Goal: Navigation & Orientation: Find specific page/section

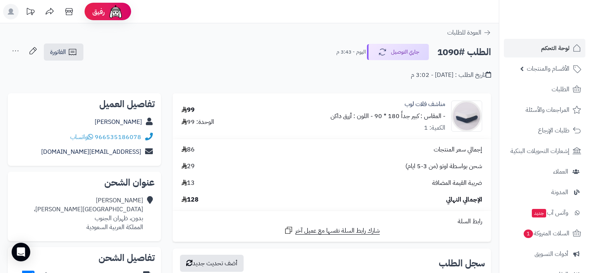
scroll to position [505, 0]
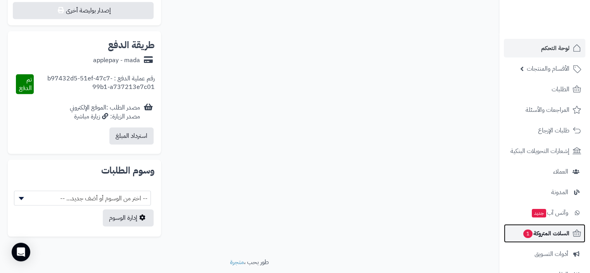
click at [558, 232] on span "السلات المتروكة 1" at bounding box center [546, 233] width 47 height 11
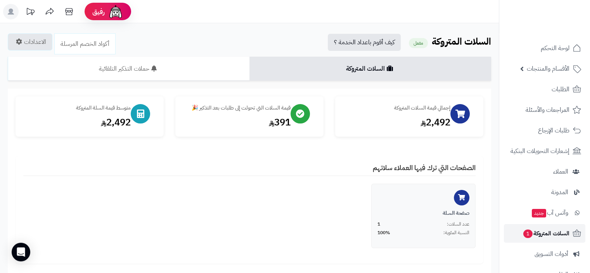
click at [545, 236] on span "السلات المتروكة 1" at bounding box center [546, 233] width 47 height 11
click at [557, 51] on span "لوحة التحكم" at bounding box center [555, 48] width 28 height 11
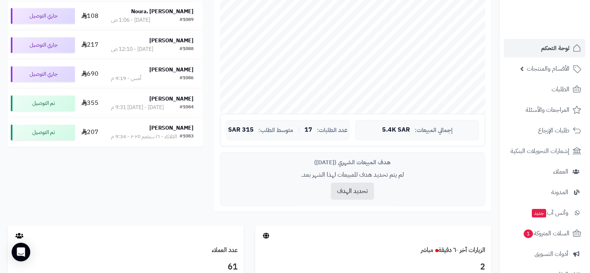
scroll to position [233, 0]
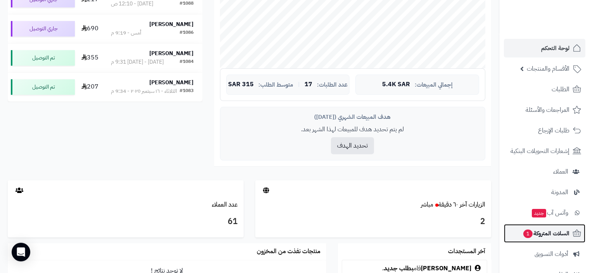
click at [559, 236] on span "السلات المتروكة 1" at bounding box center [546, 233] width 47 height 11
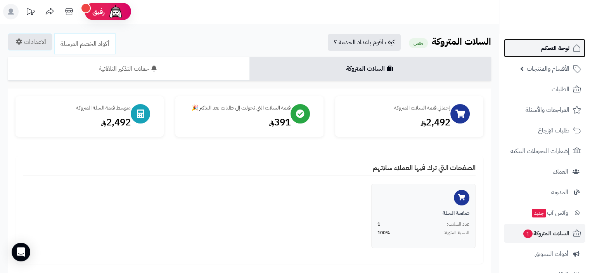
click at [559, 47] on span "لوحة التحكم" at bounding box center [555, 48] width 28 height 11
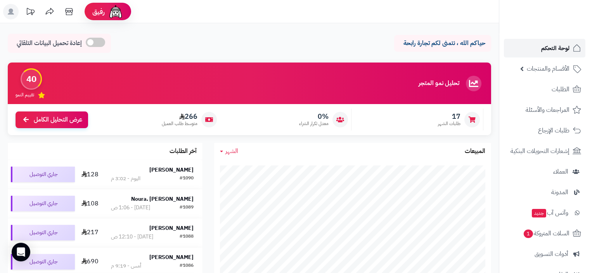
click at [559, 48] on span "لوحة التحكم" at bounding box center [555, 48] width 28 height 11
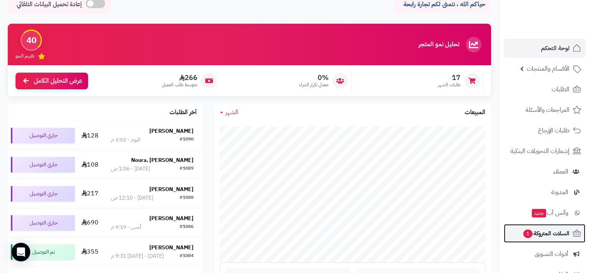
click at [556, 233] on span "السلات المتروكة 1" at bounding box center [546, 233] width 47 height 11
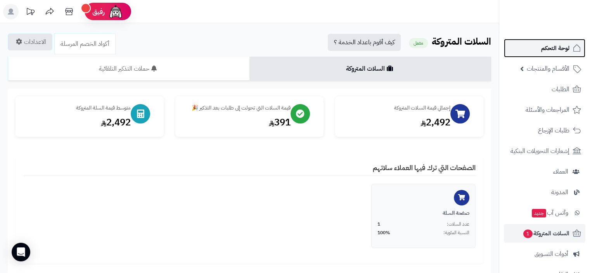
click at [553, 47] on span "لوحة التحكم" at bounding box center [555, 48] width 28 height 11
